Goal: Task Accomplishment & Management: Manage account settings

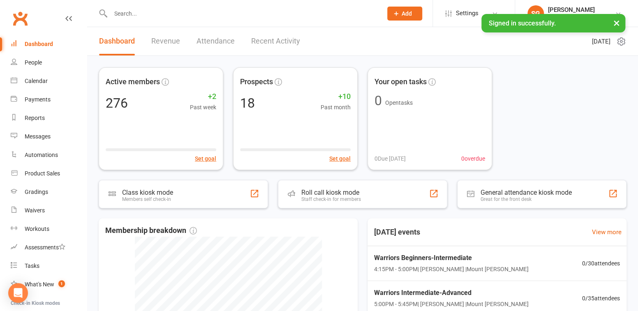
click at [125, 12] on input "text" at bounding box center [242, 14] width 268 height 12
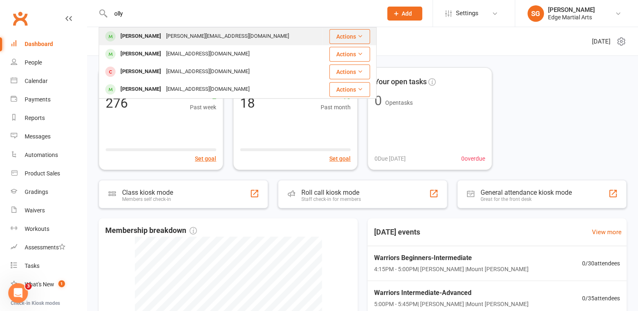
type input "olly"
click at [141, 40] on div "[PERSON_NAME]" at bounding box center [141, 36] width 46 height 12
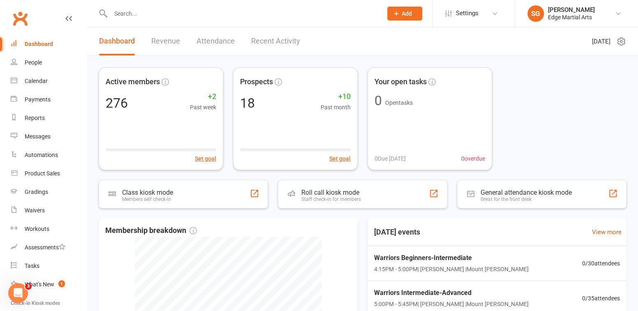
click at [141, 12] on input "text" at bounding box center [242, 14] width 268 height 12
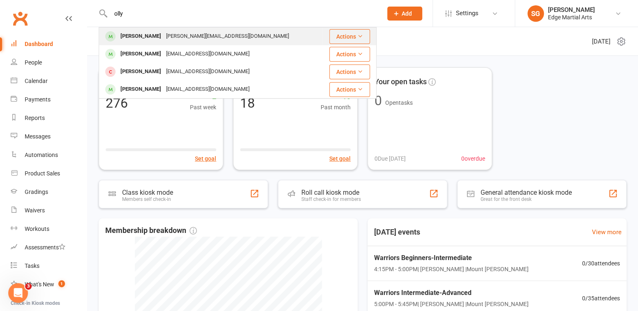
type input "olly"
click at [131, 35] on div "[PERSON_NAME]" at bounding box center [141, 36] width 46 height 12
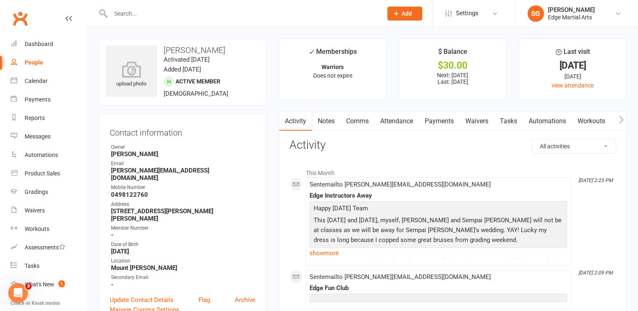
click at [438, 123] on link "Payments" at bounding box center [439, 121] width 41 height 19
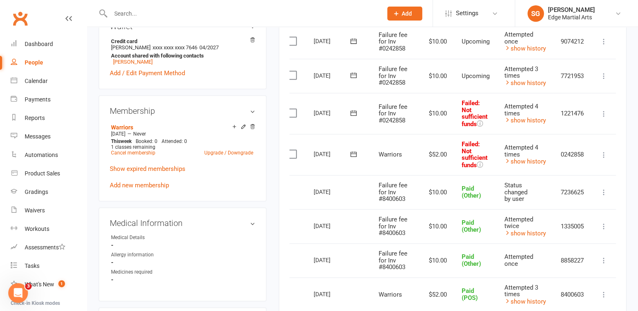
scroll to position [321, 0]
click at [607, 152] on icon at bounding box center [604, 156] width 8 height 8
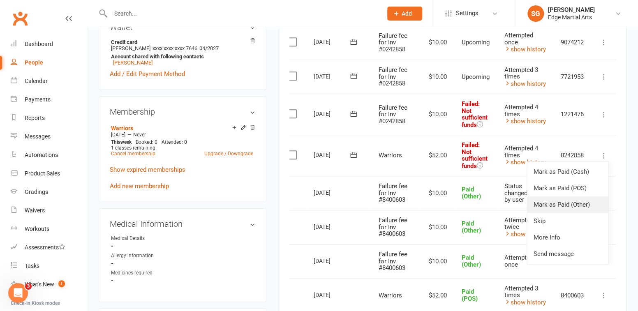
click at [563, 201] on link "Mark as Paid (Other)" at bounding box center [567, 204] width 81 height 16
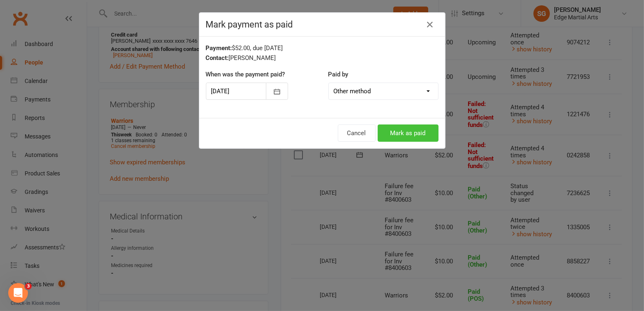
click at [414, 136] on button "Mark as paid" at bounding box center [408, 133] width 61 height 17
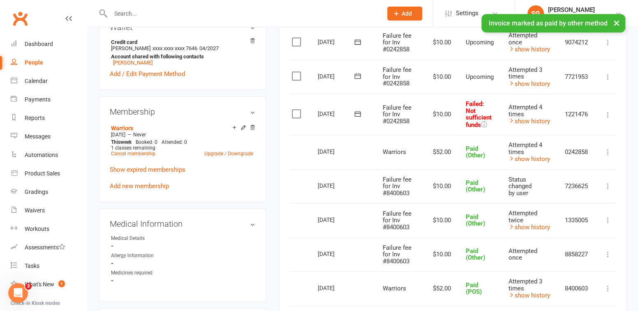
click at [606, 112] on icon at bounding box center [608, 115] width 8 height 8
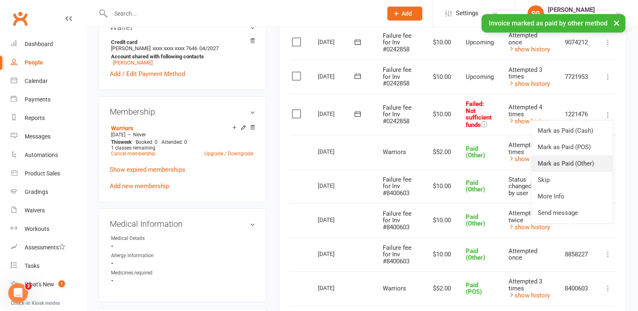
click at [556, 163] on link "Mark as Paid (Other)" at bounding box center [571, 163] width 81 height 16
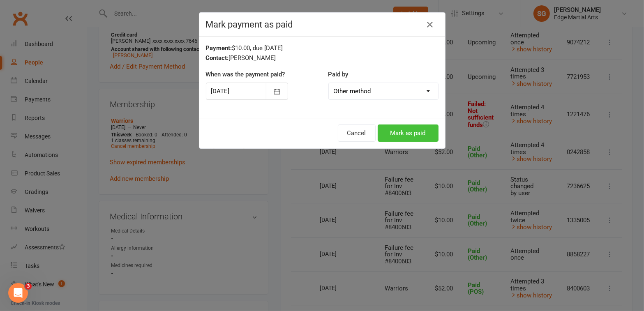
click at [396, 132] on button "Mark as paid" at bounding box center [408, 133] width 61 height 17
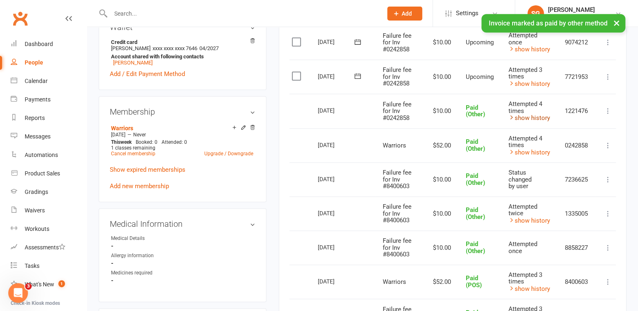
click at [519, 114] on link "show history" at bounding box center [529, 117] width 42 height 7
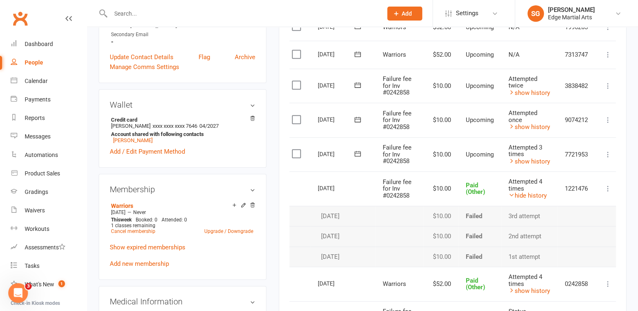
scroll to position [242, 0]
click at [604, 119] on icon at bounding box center [608, 120] width 8 height 8
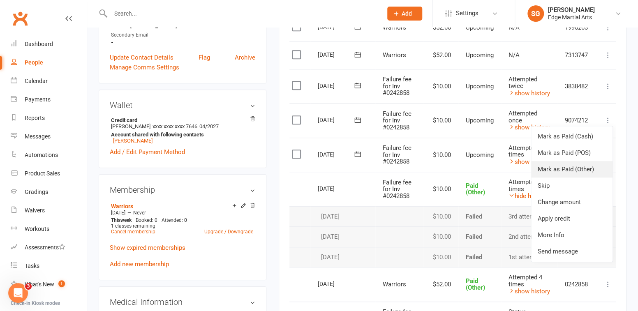
click at [572, 166] on link "Mark as Paid (Other)" at bounding box center [571, 169] width 81 height 16
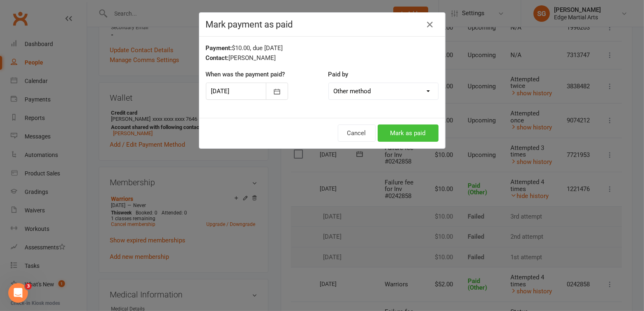
click at [407, 136] on button "Mark as paid" at bounding box center [408, 133] width 61 height 17
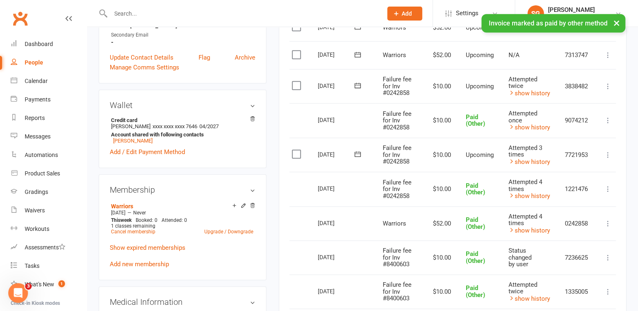
click at [609, 83] on icon at bounding box center [608, 86] width 8 height 8
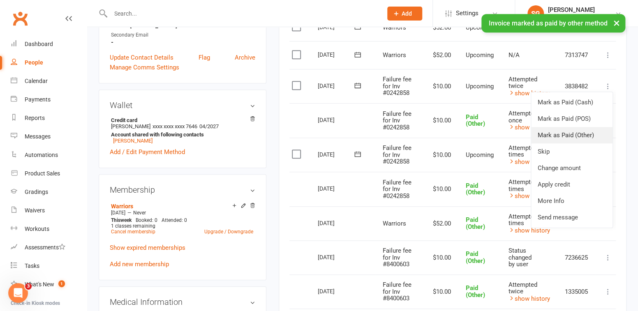
click at [561, 139] on link "Mark as Paid (Other)" at bounding box center [571, 135] width 81 height 16
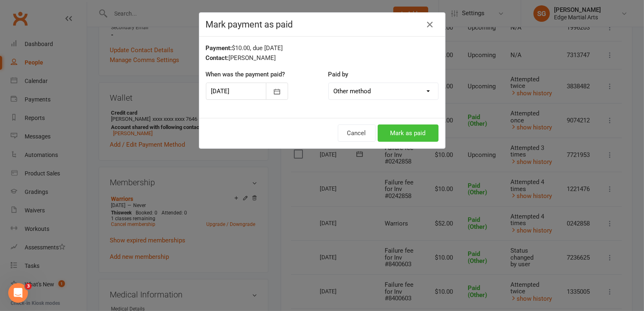
click at [422, 138] on button "Mark as paid" at bounding box center [408, 133] width 61 height 17
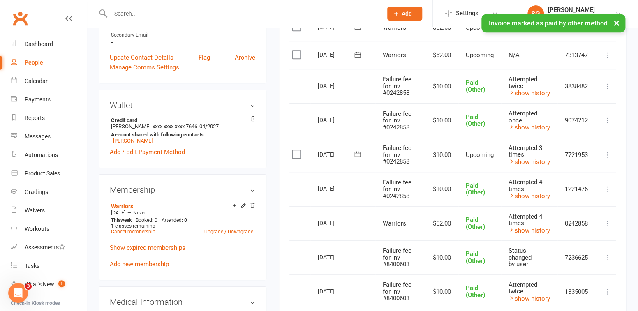
click at [608, 153] on icon at bounding box center [608, 155] width 8 height 8
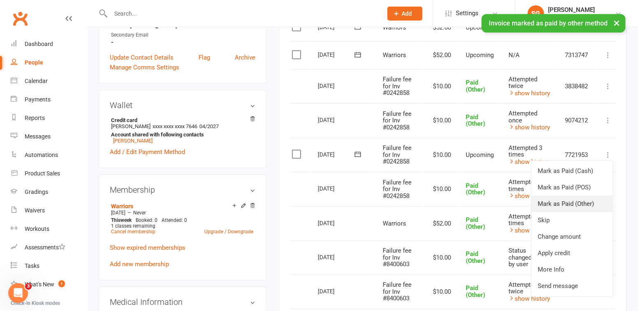
click at [557, 200] on link "Mark as Paid (Other)" at bounding box center [571, 204] width 81 height 16
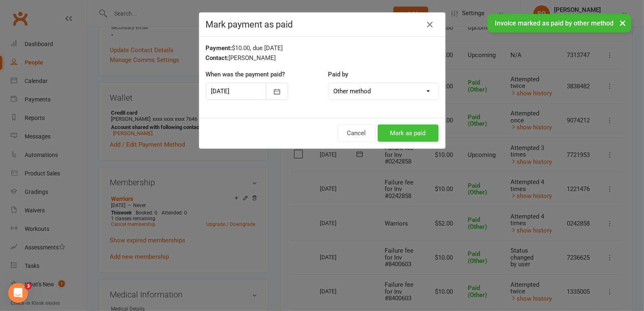
click at [413, 132] on button "Mark as paid" at bounding box center [408, 133] width 61 height 17
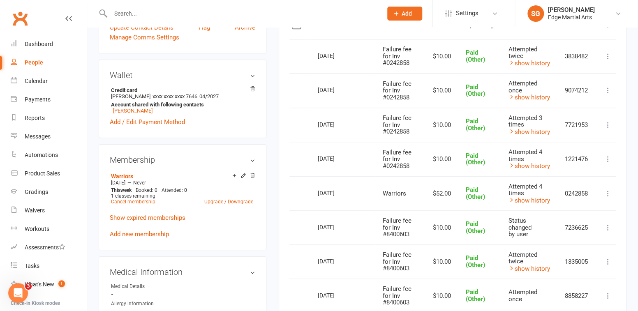
scroll to position [271, 0]
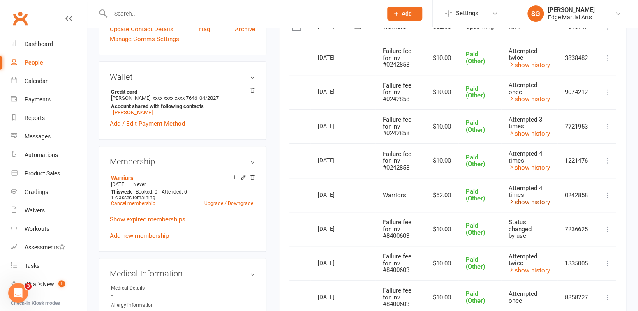
click at [523, 198] on link "show history" at bounding box center [529, 201] width 42 height 7
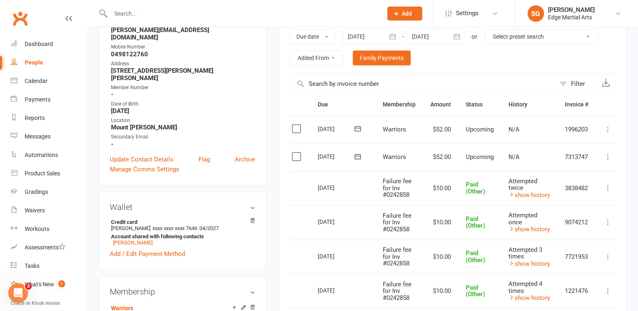
scroll to position [0, 0]
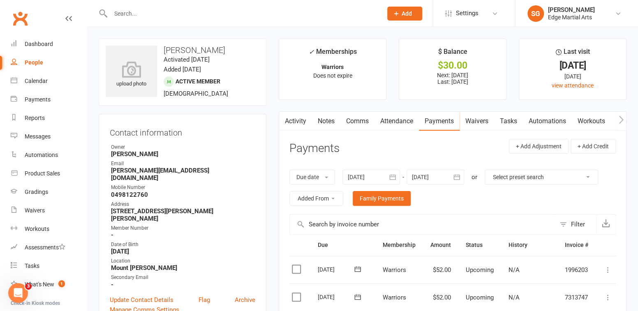
click at [121, 17] on input "text" at bounding box center [242, 14] width 268 height 12
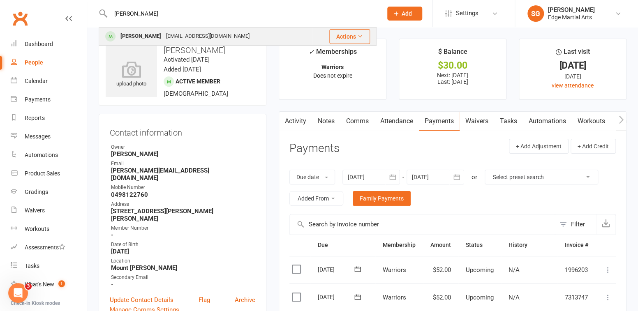
type input "[PERSON_NAME]"
click at [133, 35] on div "[PERSON_NAME]" at bounding box center [141, 36] width 46 height 12
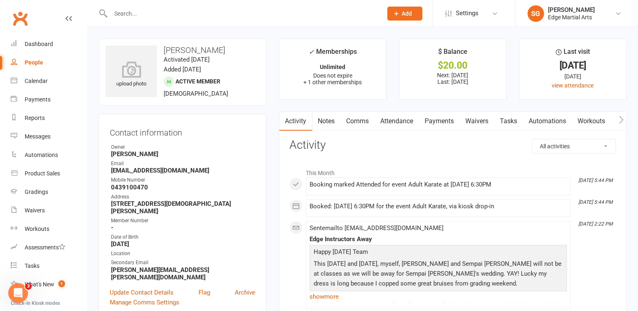
click at [437, 123] on link "Payments" at bounding box center [439, 121] width 41 height 19
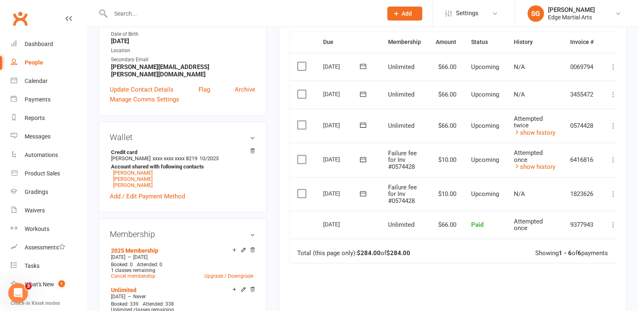
scroll to position [204, 0]
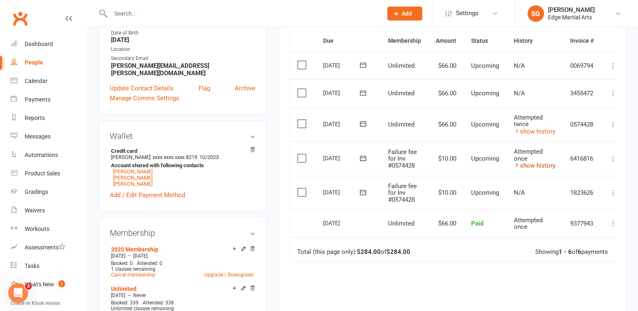
click at [533, 162] on link "show history" at bounding box center [535, 165] width 42 height 7
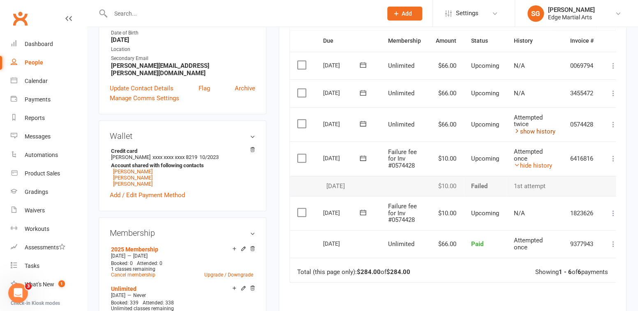
click at [526, 130] on link "show history" at bounding box center [535, 131] width 42 height 7
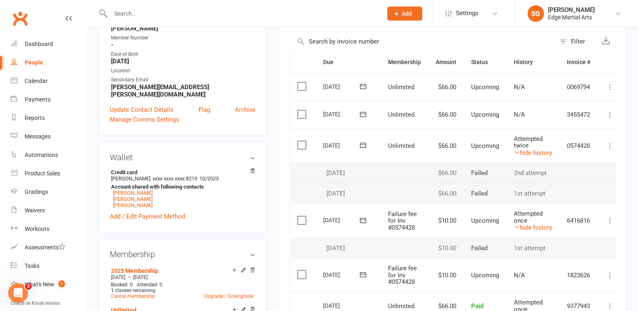
scroll to position [182, 0]
click at [609, 112] on icon at bounding box center [610, 115] width 8 height 8
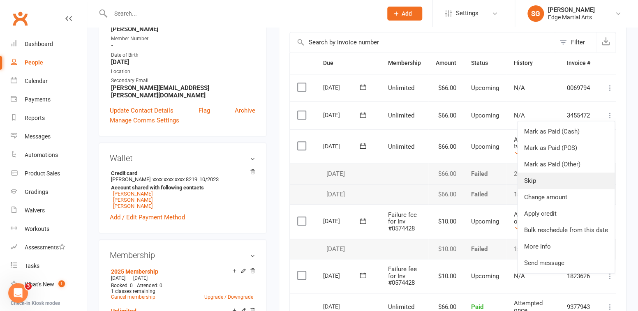
click at [548, 176] on link "Skip" at bounding box center [565, 181] width 97 height 16
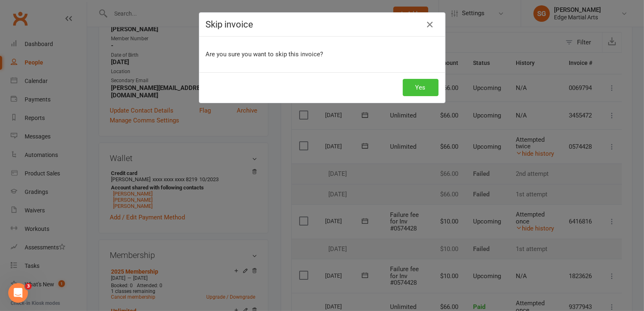
click at [411, 83] on button "Yes" at bounding box center [421, 87] width 36 height 17
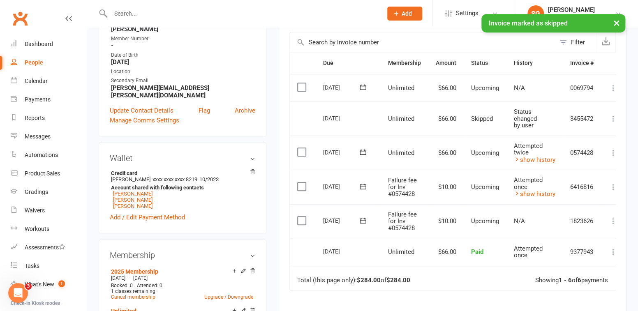
click at [610, 115] on icon at bounding box center [613, 119] width 8 height 8
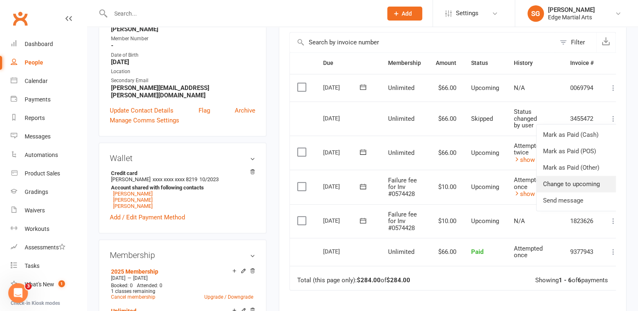
click at [564, 179] on link "Change to upcoming" at bounding box center [576, 184] width 81 height 16
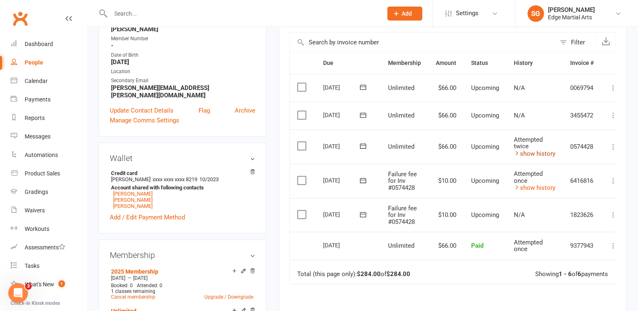
click at [544, 151] on link "show history" at bounding box center [535, 153] width 42 height 7
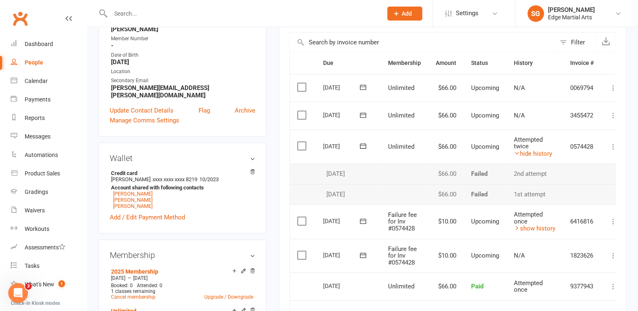
click at [614, 143] on icon at bounding box center [613, 147] width 8 height 8
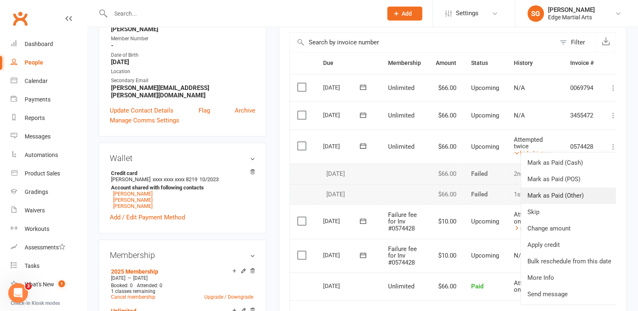
click at [561, 190] on link "Mark as Paid (Other)" at bounding box center [569, 195] width 97 height 16
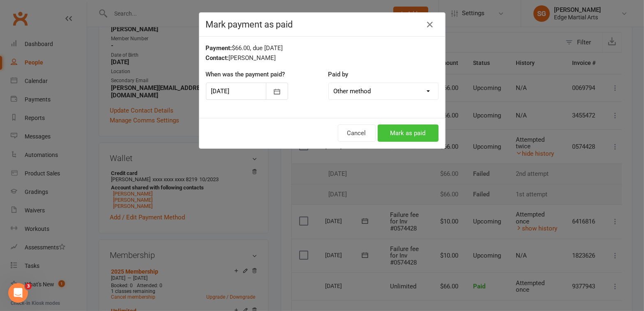
click at [426, 136] on button "Mark as paid" at bounding box center [408, 133] width 61 height 17
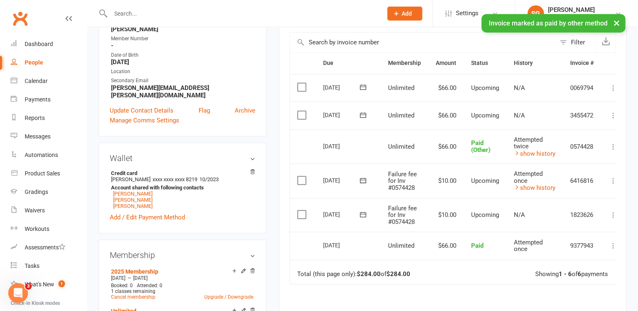
scroll to position [0, 0]
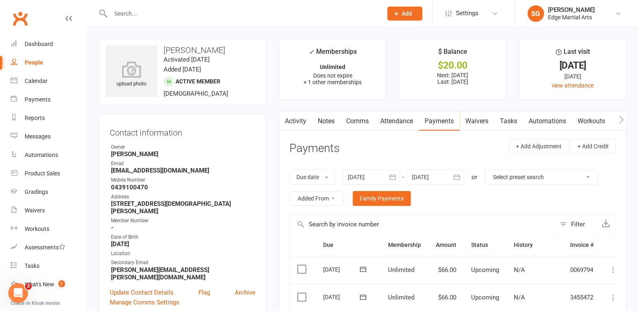
click at [125, 9] on input "text" at bounding box center [242, 14] width 268 height 12
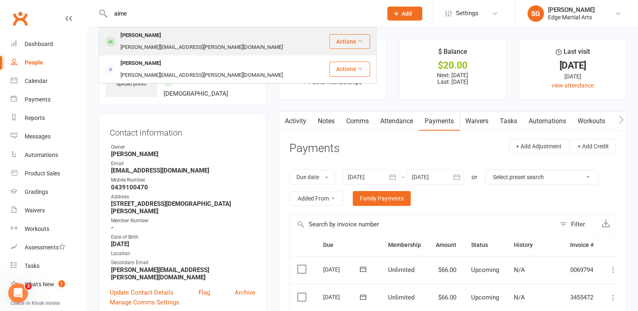
type input "aime"
click at [136, 31] on div "[PERSON_NAME]" at bounding box center [141, 36] width 46 height 12
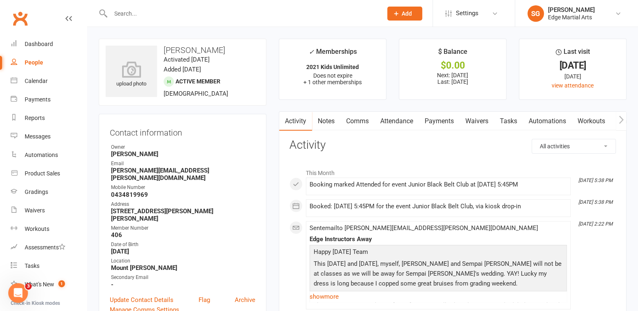
click at [430, 120] on link "Payments" at bounding box center [439, 121] width 41 height 19
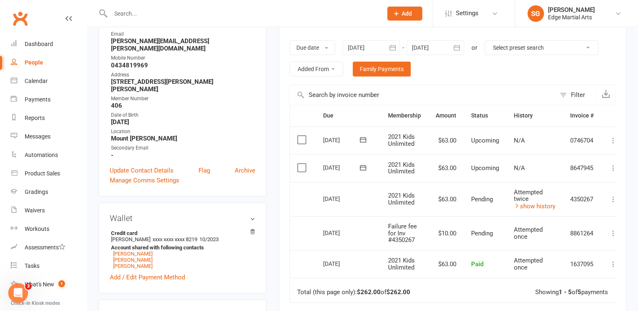
scroll to position [159, 0]
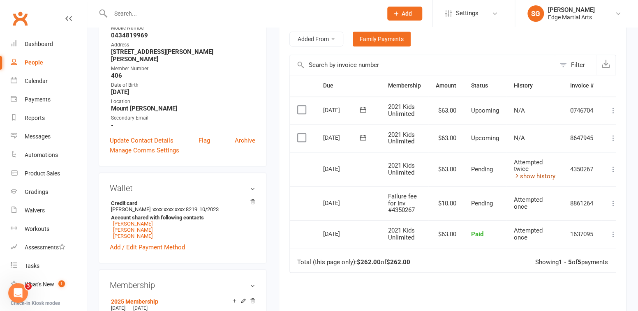
click at [530, 174] on link "show history" at bounding box center [535, 176] width 42 height 7
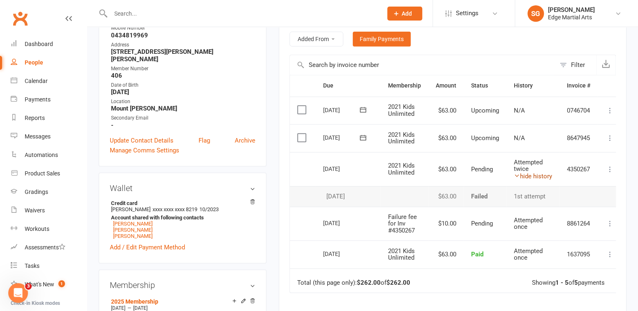
scroll to position [0, 0]
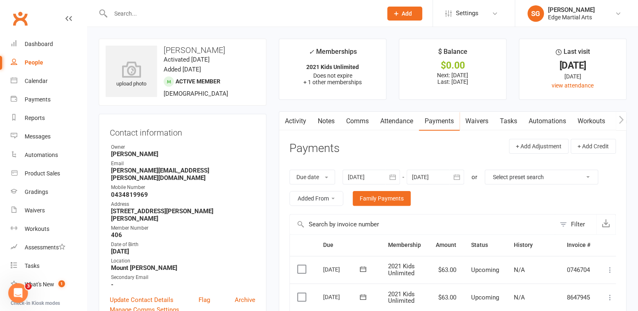
click at [136, 12] on input "text" at bounding box center [242, 14] width 268 height 12
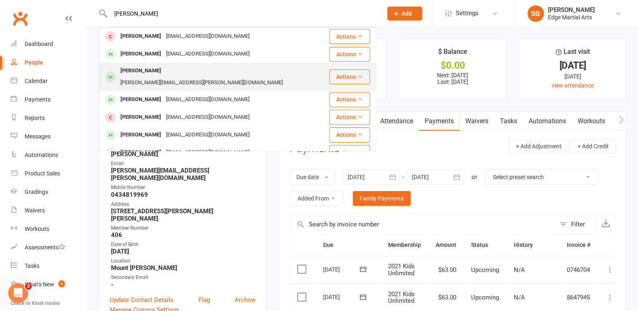
type input "[PERSON_NAME]"
click at [149, 70] on div "[PERSON_NAME]" at bounding box center [141, 71] width 46 height 12
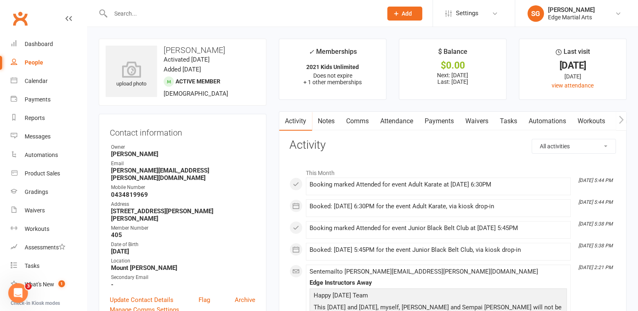
click at [445, 126] on link "Payments" at bounding box center [439, 121] width 41 height 19
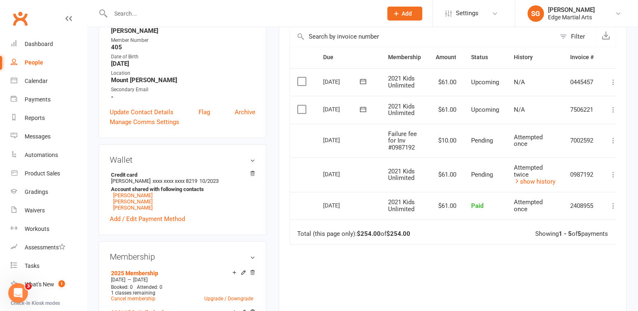
scroll to position [188, 0]
click at [523, 179] on link "show history" at bounding box center [535, 181] width 42 height 7
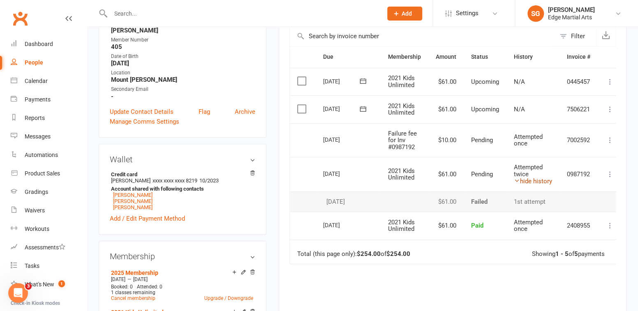
click at [523, 179] on link "hide history" at bounding box center [533, 181] width 38 height 7
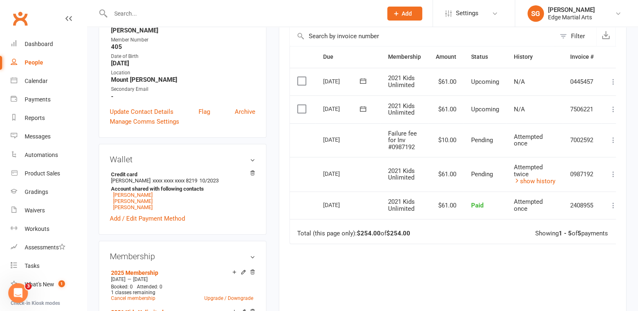
scroll to position [0, 0]
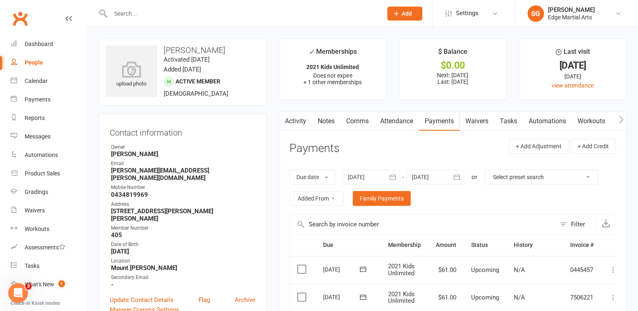
click at [120, 16] on input "text" at bounding box center [242, 14] width 268 height 12
click at [567, 16] on div "Edge Martial Arts" at bounding box center [571, 17] width 47 height 7
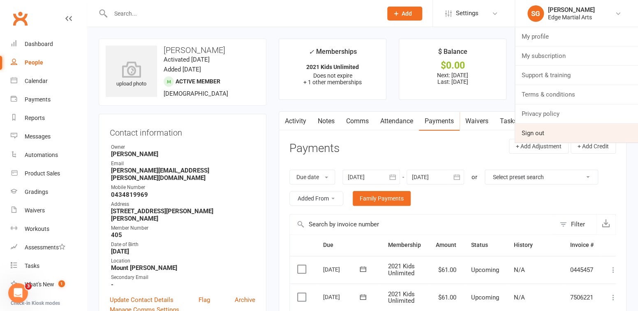
click at [537, 132] on link "Sign out" at bounding box center [576, 133] width 123 height 19
